Goal: Complete application form: Complete application form

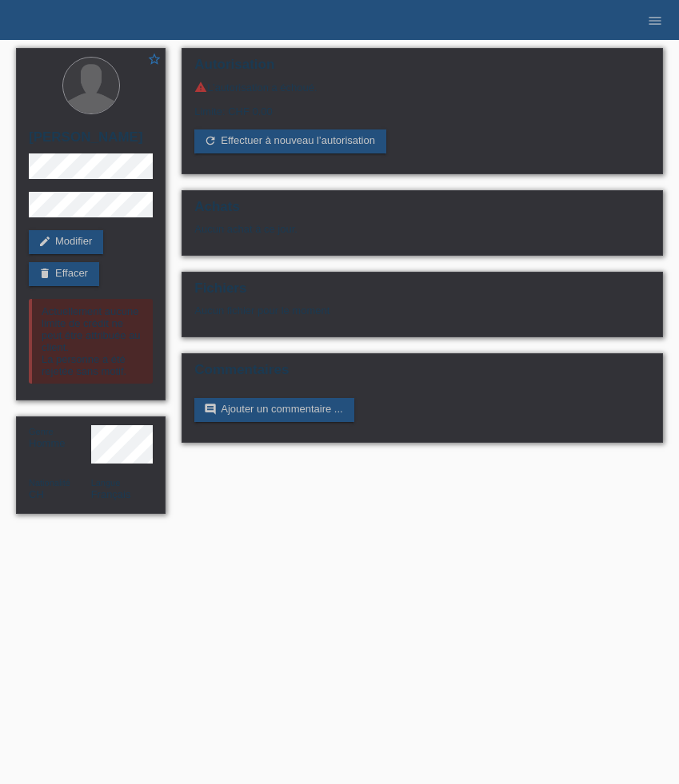
click at [643, 27] on li "menu" at bounding box center [655, 20] width 32 height 41
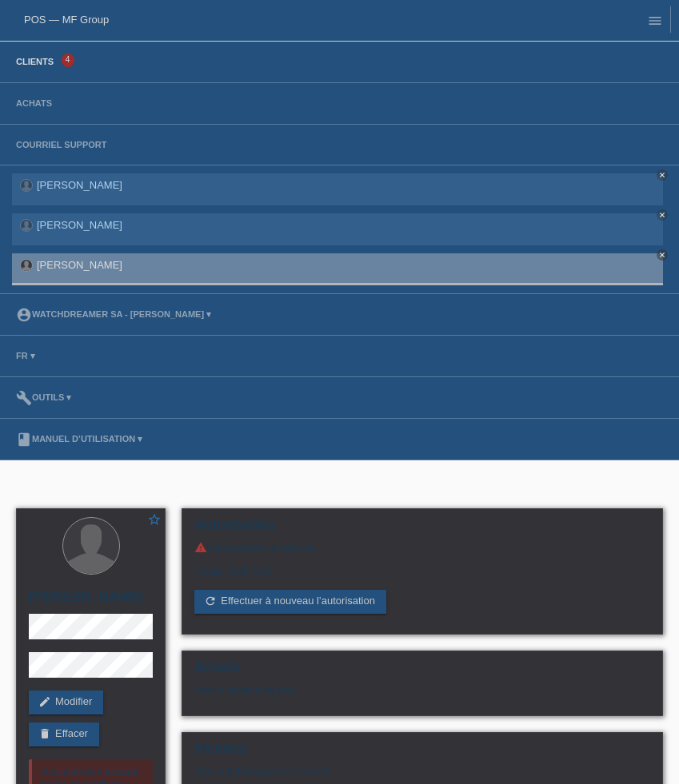
click at [28, 66] on link "Clients" at bounding box center [35, 62] width 54 height 10
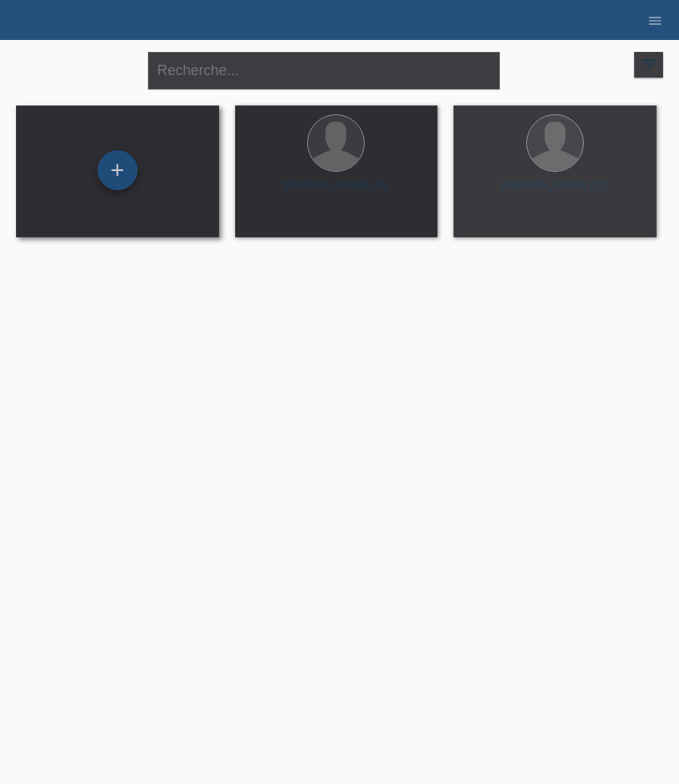
click at [117, 166] on div "+" at bounding box center [118, 170] width 40 height 40
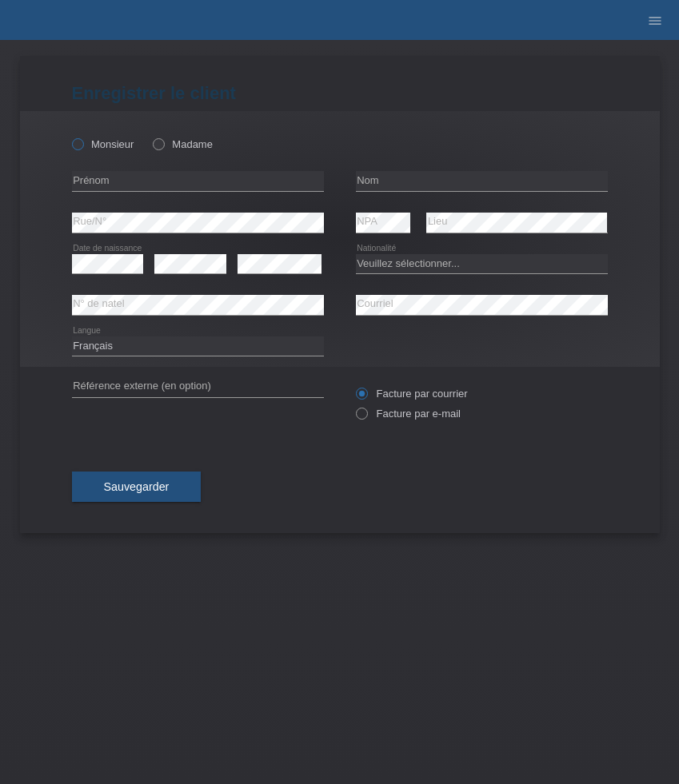
click at [69, 136] on icon at bounding box center [69, 136] width 0 height 0
click at [74, 145] on input "Monsieur" at bounding box center [77, 143] width 10 height 10
radio input "true"
click at [214, 183] on input "text" at bounding box center [198, 181] width 252 height 20
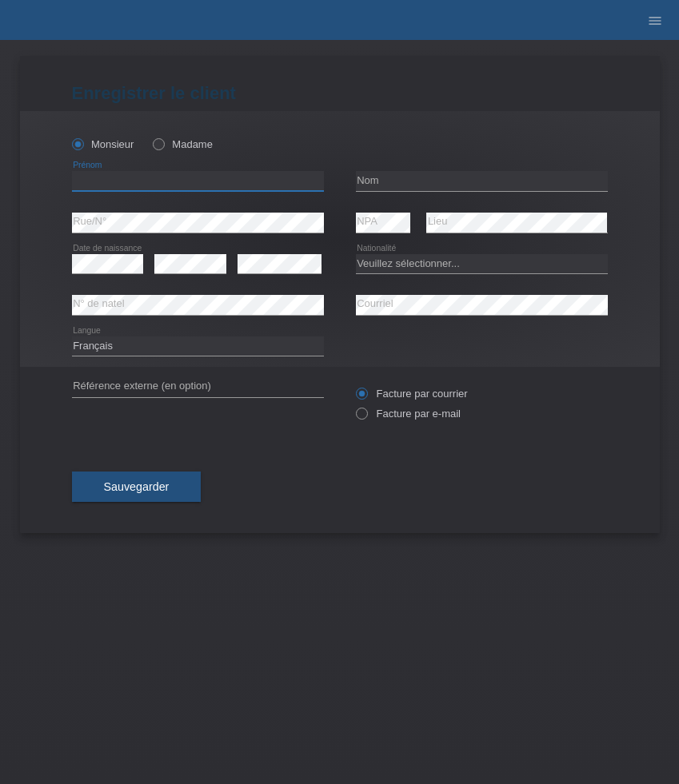
paste input "[PERSON_NAME]"
type input "[PERSON_NAME]"
click at [414, 185] on input "text" at bounding box center [482, 181] width 252 height 20
paste input "Ademi"
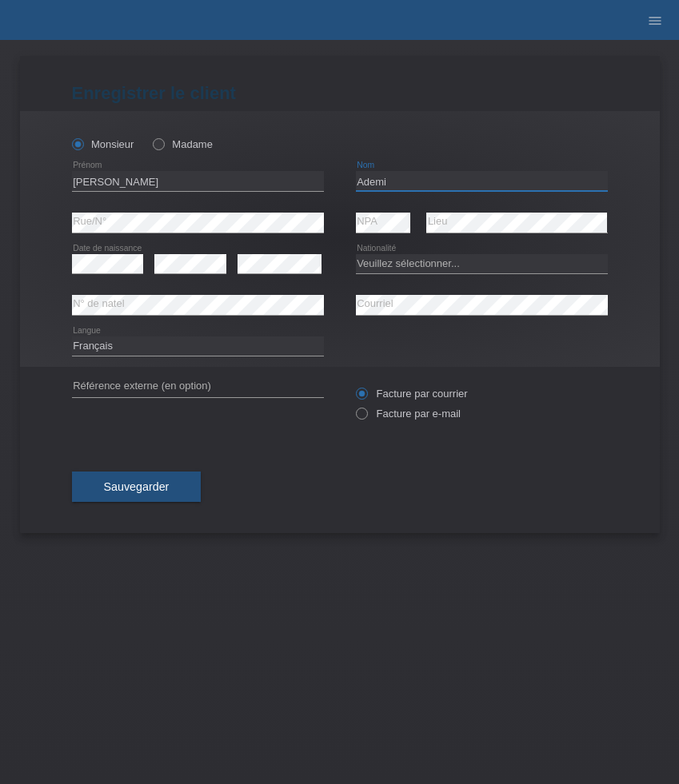
type input "Ademi"
click at [419, 261] on select "Veuillez sélectionner... Suisse Allemagne Autriche Liechtenstein ------------ A…" at bounding box center [482, 263] width 252 height 19
select select "RS"
click at [356, 254] on select "Veuillez sélectionner... Suisse Allemagne Autriche Liechtenstein ------------ A…" at bounding box center [482, 263] width 252 height 19
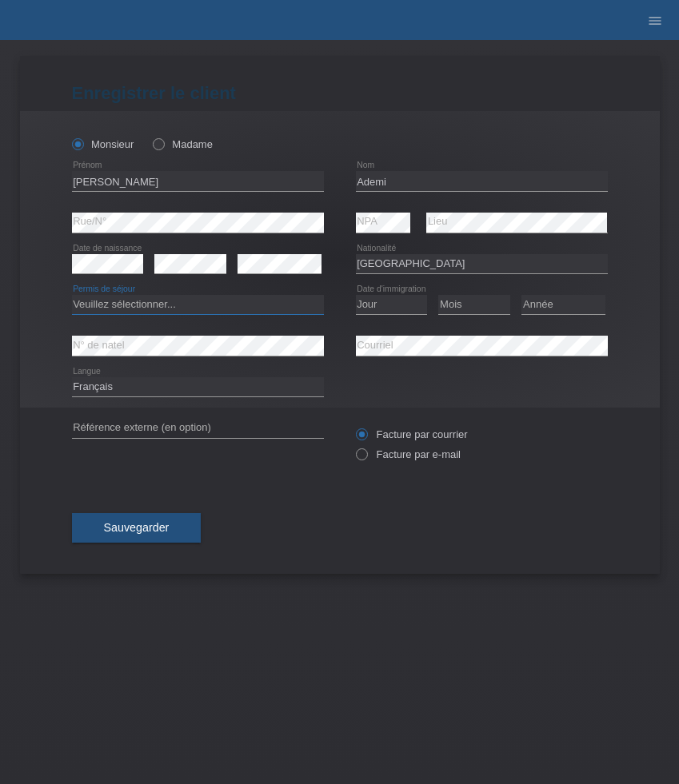
click at [195, 306] on select "Veuillez sélectionner... C B B - Statut de réfugié Autre" at bounding box center [198, 304] width 252 height 19
select select "C"
click at [72, 296] on select "Veuillez sélectionner... C B B - Statut de réfugié Autre" at bounding box center [198, 304] width 252 height 19
click at [396, 305] on select "Jour 01 02 03 04 05 06 07 08 09 10 11" at bounding box center [392, 304] width 72 height 19
select select "07"
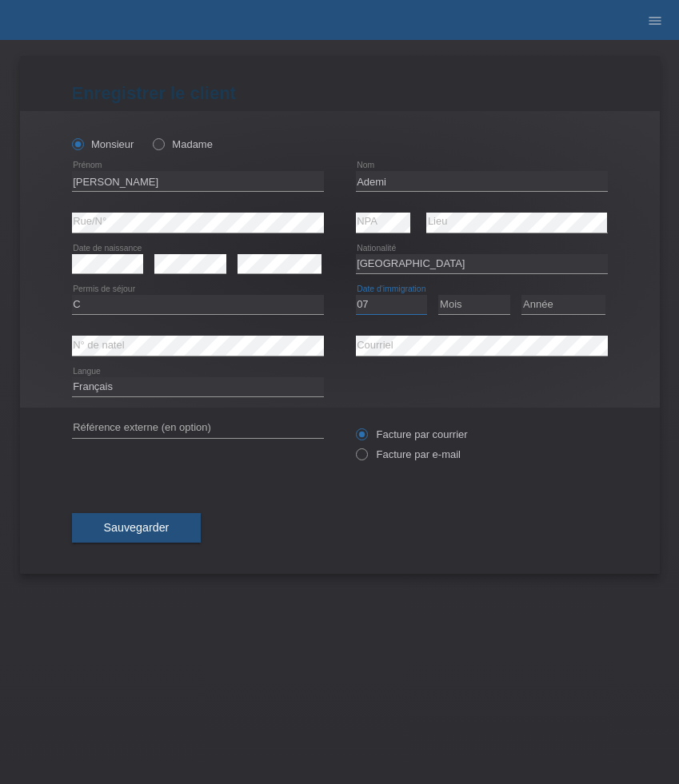
click at [356, 296] on select "Jour 01 02 03 04 05 06 07 08 09 10 11" at bounding box center [392, 304] width 72 height 19
click at [469, 312] on select "Mois 01 02 03 04 05 06 07 08 09 10 11" at bounding box center [474, 304] width 72 height 19
select select "08"
click at [438, 296] on select "Mois 01 02 03 04 05 06 07 08 09 10 11" at bounding box center [474, 304] width 72 height 19
click at [566, 304] on select "Année 2025 2024 2023 2022 2021 2020 2019 2018 2017 2016 2015 2014 2013 2012 201…" at bounding box center [563, 304] width 84 height 19
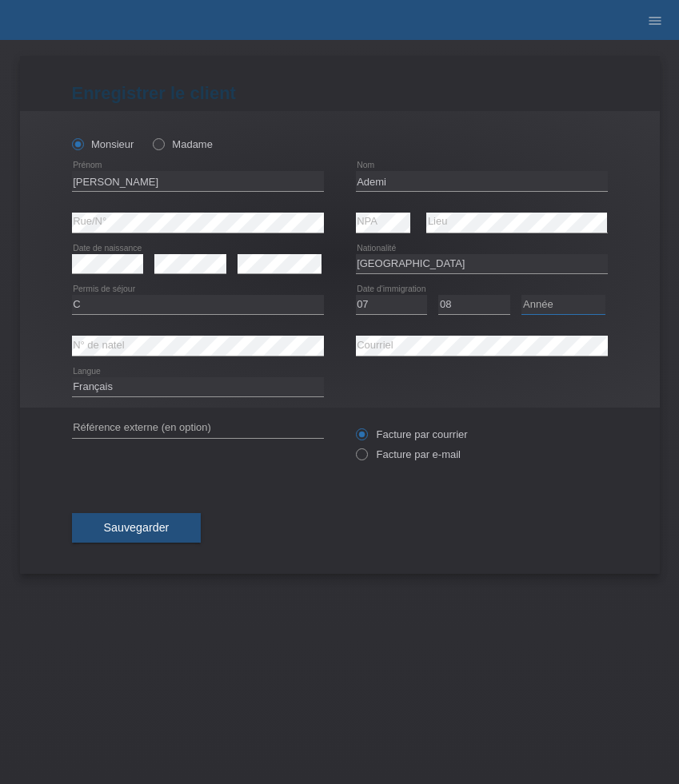
select select "2003"
click at [521, 296] on select "Année 2025 2024 2023 2022 2021 2020 2019 2018 2017 2016 2015 2014 2013 2012 201…" at bounding box center [563, 304] width 84 height 19
click at [390, 455] on label "Facture par e-mail" at bounding box center [408, 454] width 105 height 12
click at [366, 455] on input "Facture par e-mail" at bounding box center [361, 458] width 10 height 20
radio input "true"
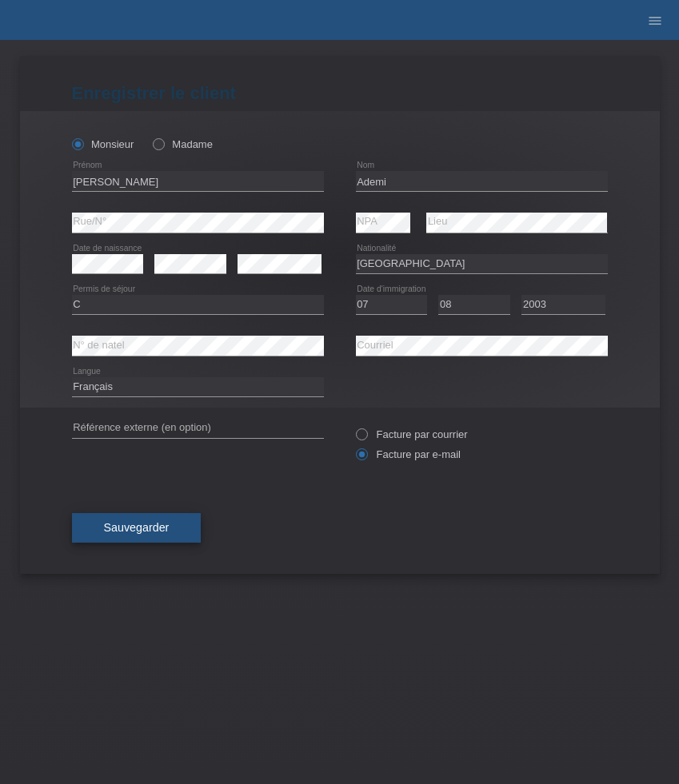
click at [171, 526] on button "Sauvegarder" at bounding box center [136, 528] width 129 height 30
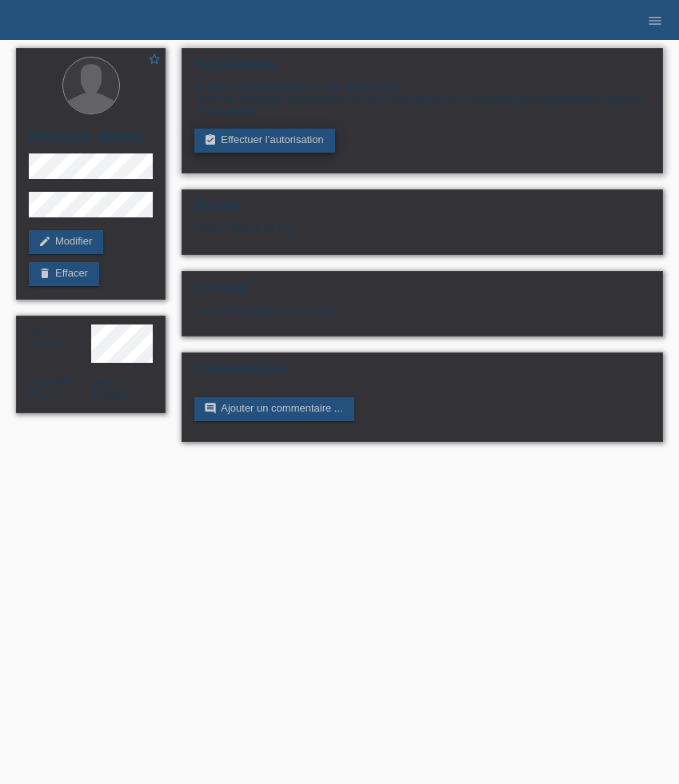
click at [265, 150] on link "assignment_turned_in Effectuer l’autorisation" at bounding box center [264, 141] width 140 height 24
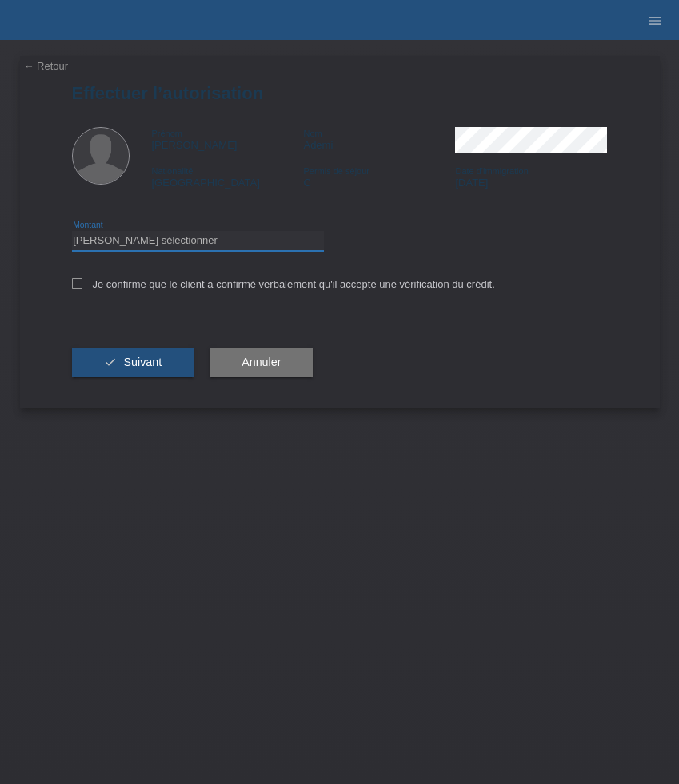
click at [224, 250] on select "Veuillez sélectionner CHF 1.00 - CHF 499.00 CHF 500.00 - CHF 1'999.00 CHF 2'000…" at bounding box center [198, 240] width 252 height 19
select select "3"
click at [72, 233] on select "Veuillez sélectionner CHF 1.00 - CHF 499.00 CHF 500.00 - CHF 1'999.00 CHF 2'000…" at bounding box center [198, 240] width 252 height 19
click at [196, 288] on label "Je confirme que le client a confirmé verbalement qu'il accepte une vérification…" at bounding box center [283, 284] width 423 height 12
click at [82, 288] on input "Je confirme que le client a confirmé verbalement qu'il accepte une vérification…" at bounding box center [77, 283] width 10 height 10
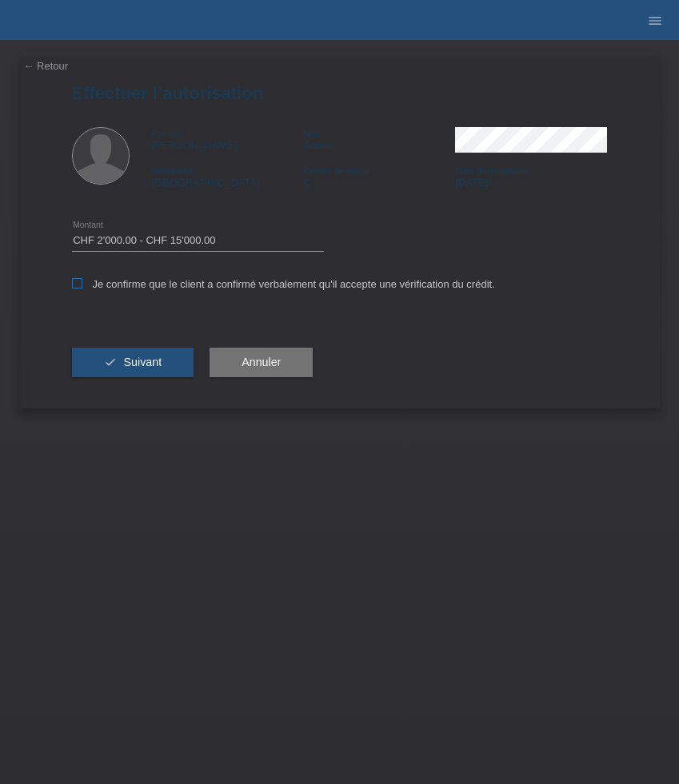
checkbox input "true"
click at [163, 361] on button "check Suivant" at bounding box center [133, 363] width 122 height 30
